Goal: Information Seeking & Learning: Learn about a topic

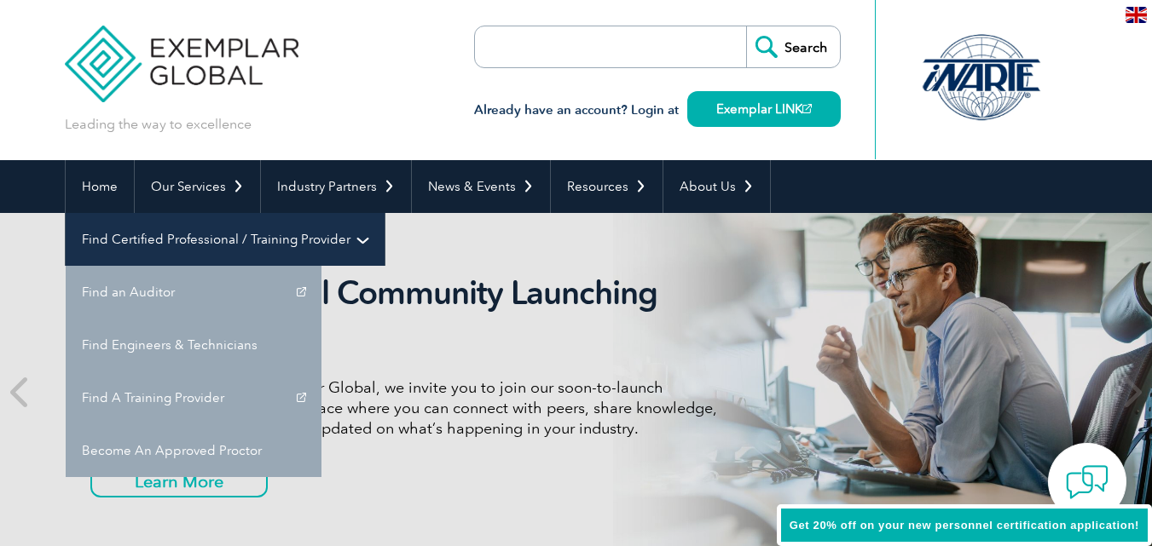
click at [384, 213] on link "Find Certified Professional / Training Provider" at bounding box center [225, 239] width 319 height 53
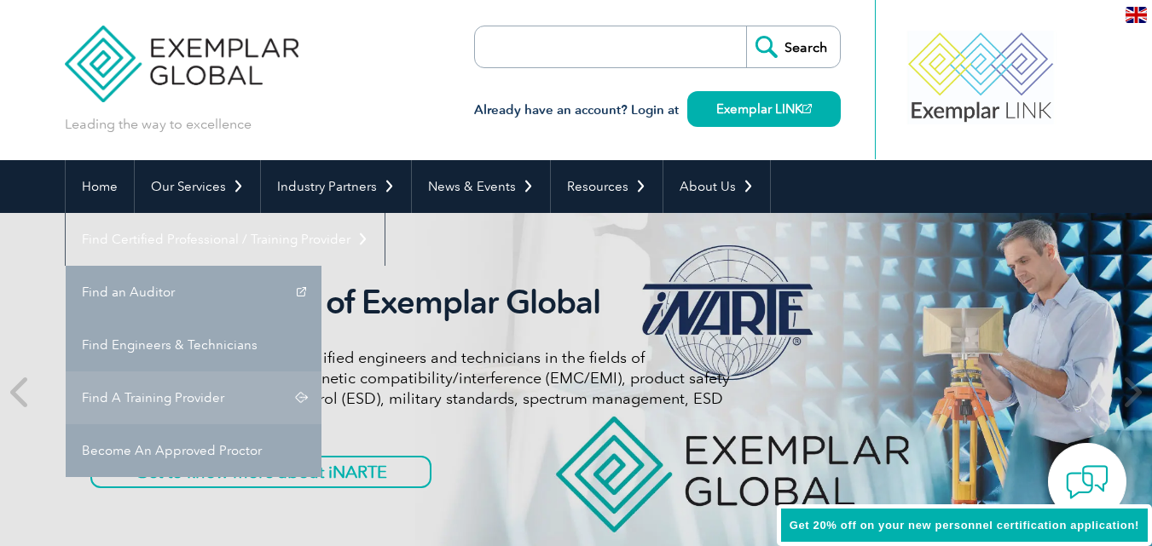
click at [321, 372] on link "Find A Training Provider" at bounding box center [194, 398] width 256 height 53
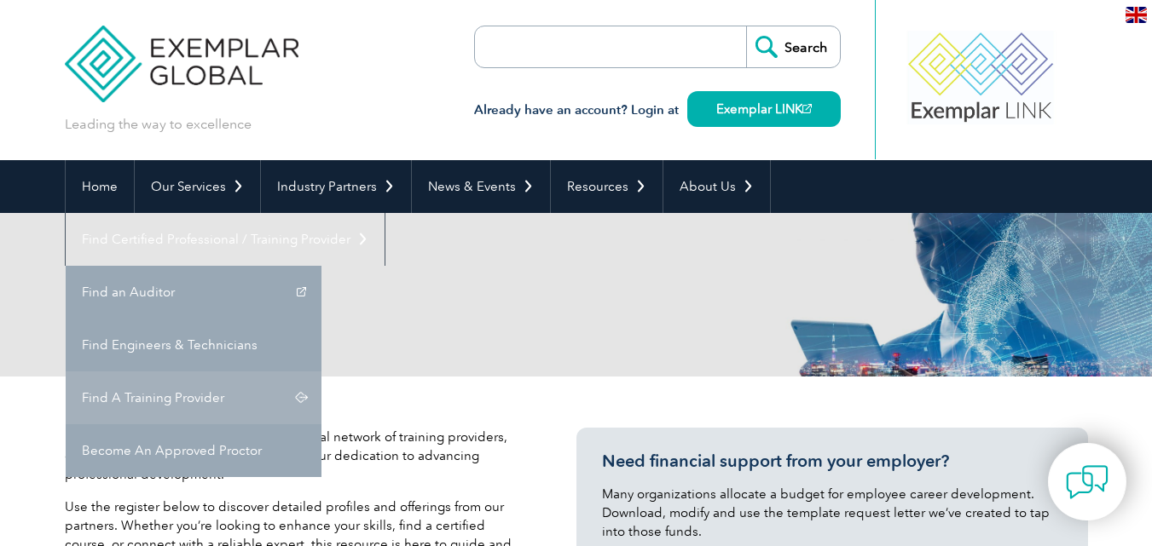
click at [321, 372] on link "Find A Training Provider" at bounding box center [194, 398] width 256 height 53
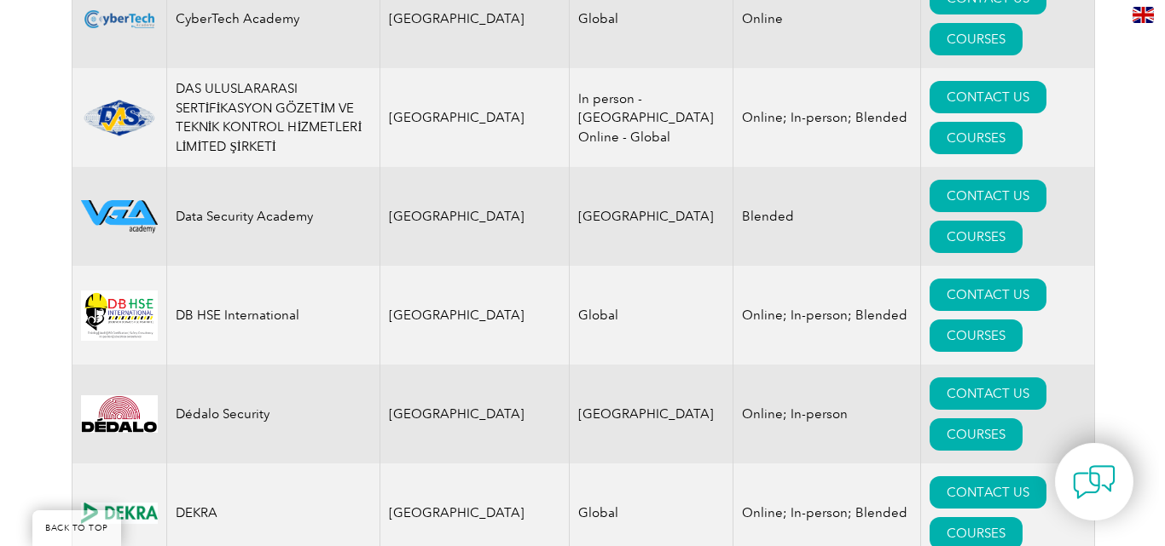
scroll to position [6991, 0]
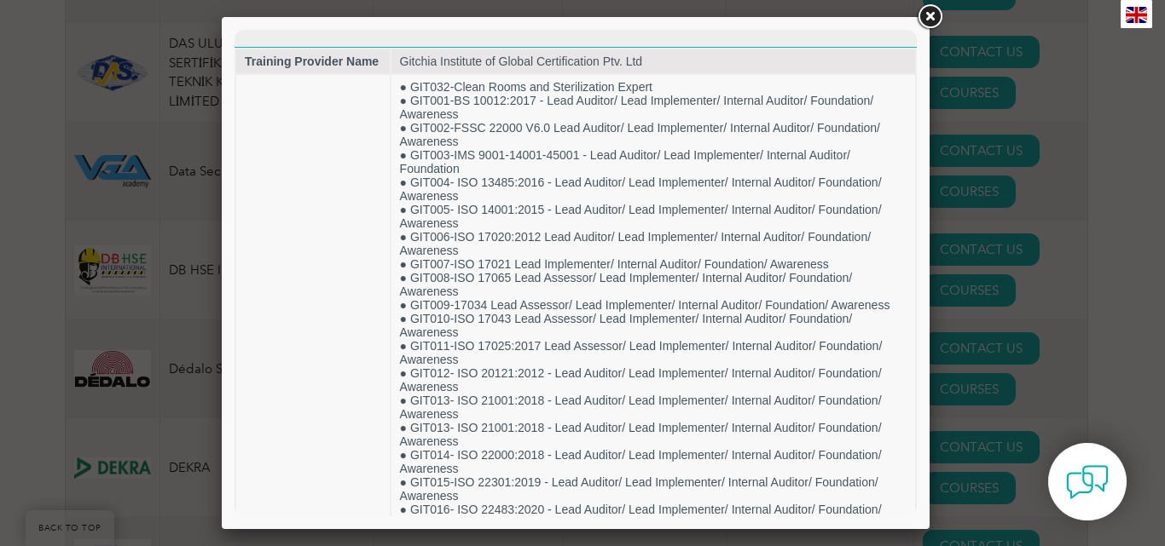
scroll to position [0, 0]
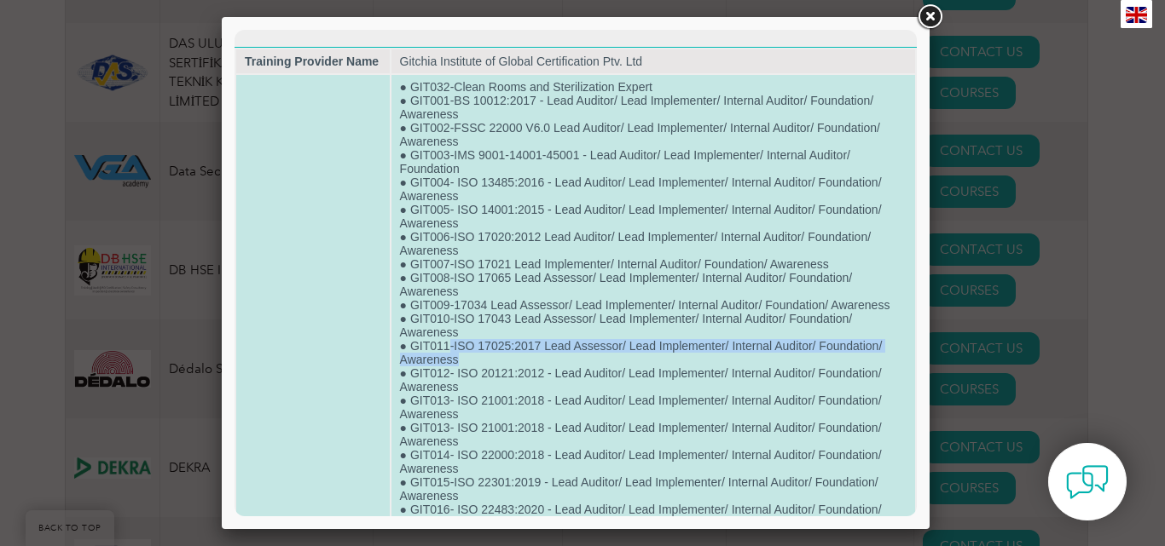
drag, startPoint x: 449, startPoint y: 345, endPoint x: 484, endPoint y: 360, distance: 37.8
copy td "-ISO 17025:2017 Lead Assessor/ Lead Implementer/ Internal Auditor/ Foundation/ …"
